Goal: Check status

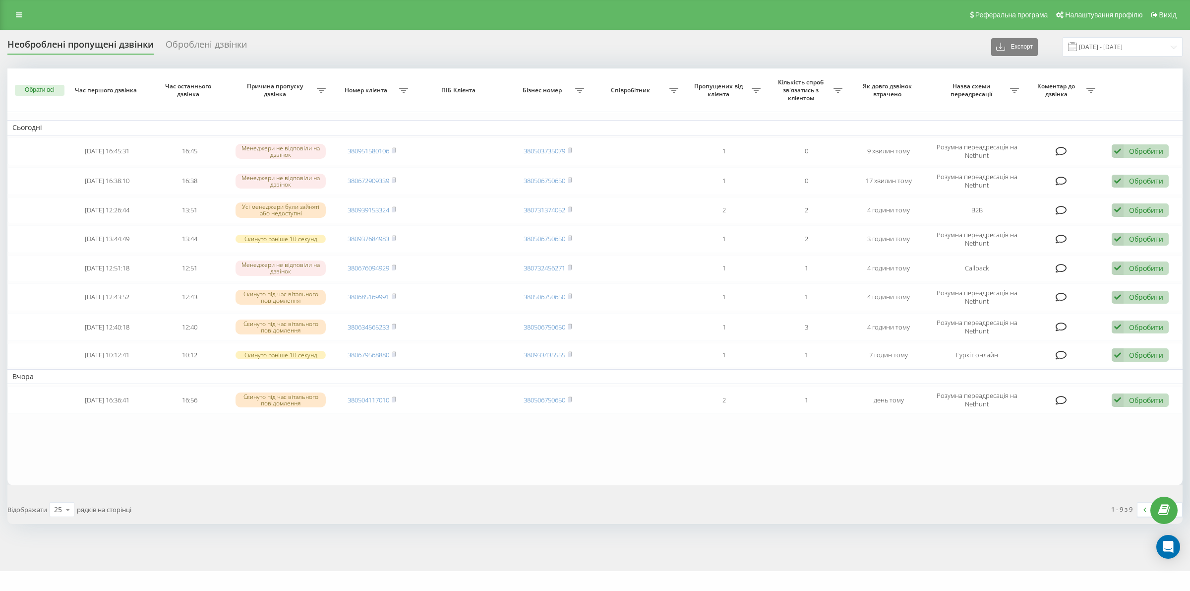
click at [606, 499] on div "1 - 9 з 9 1" at bounding box center [892, 509] width 595 height 29
